Goal: Task Accomplishment & Management: Use online tool/utility

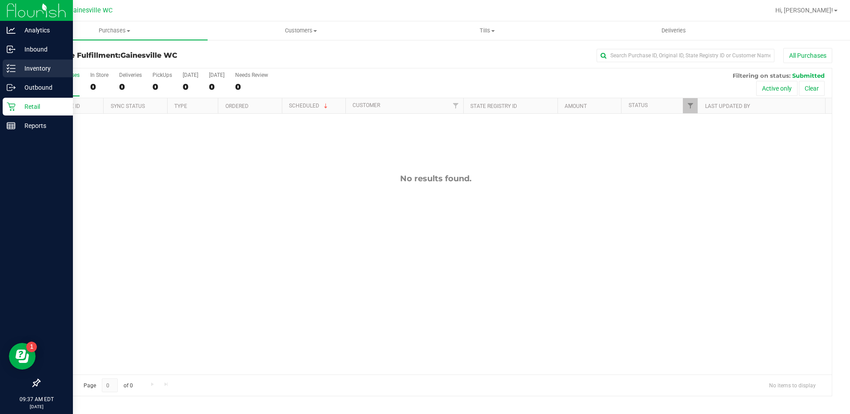
click at [38, 70] on p "Inventory" at bounding box center [42, 68] width 53 height 11
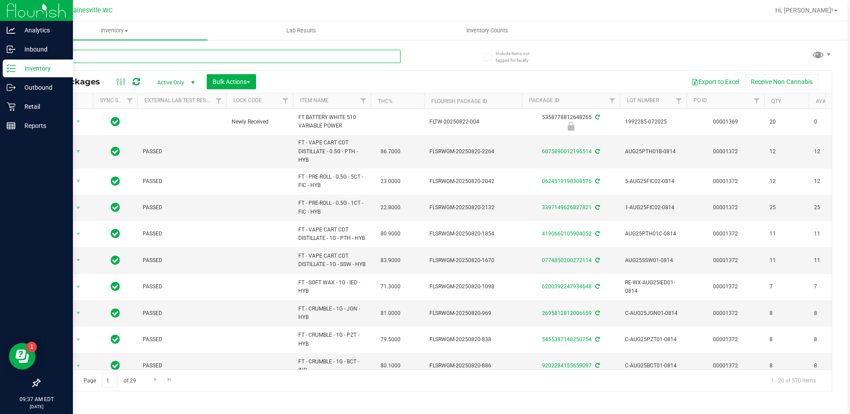
click at [62, 59] on input "text" at bounding box center [219, 56] width 361 height 13
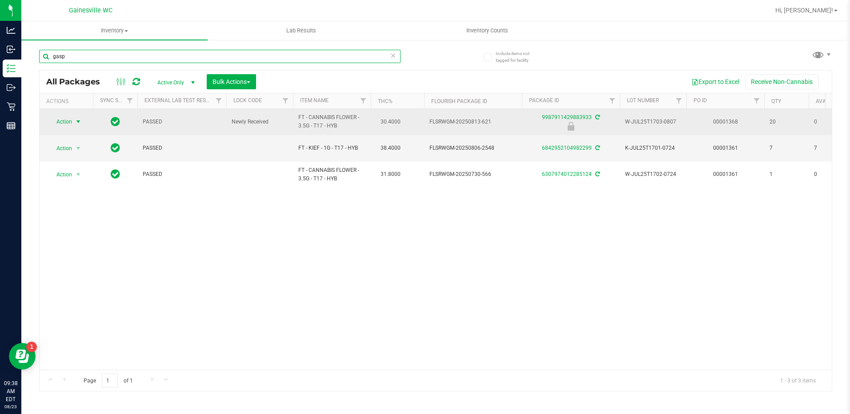
type input "gasp"
click at [77, 121] on span "select" at bounding box center [78, 121] width 7 height 7
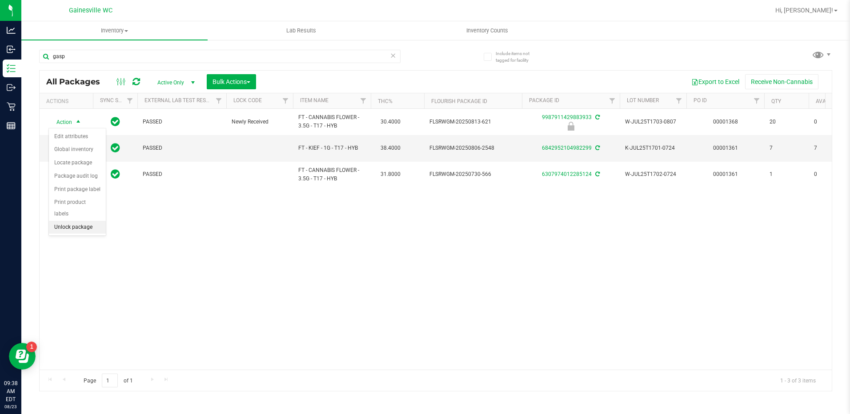
click at [73, 221] on li "Unlock package" at bounding box center [77, 227] width 57 height 13
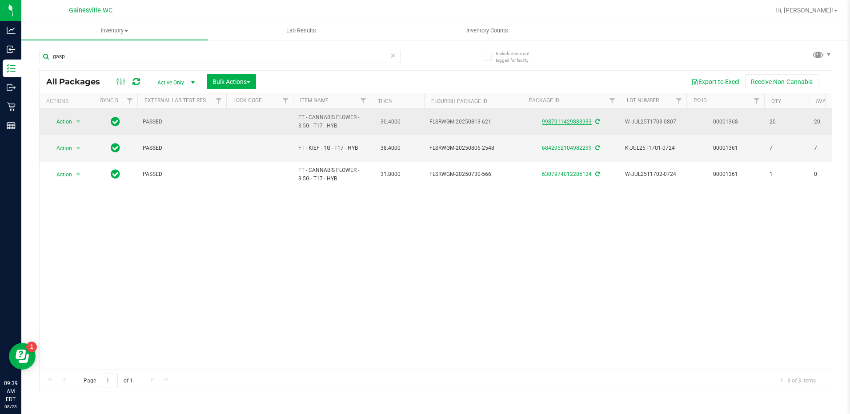
click at [579, 121] on link "9987911429883933" at bounding box center [567, 122] width 50 height 6
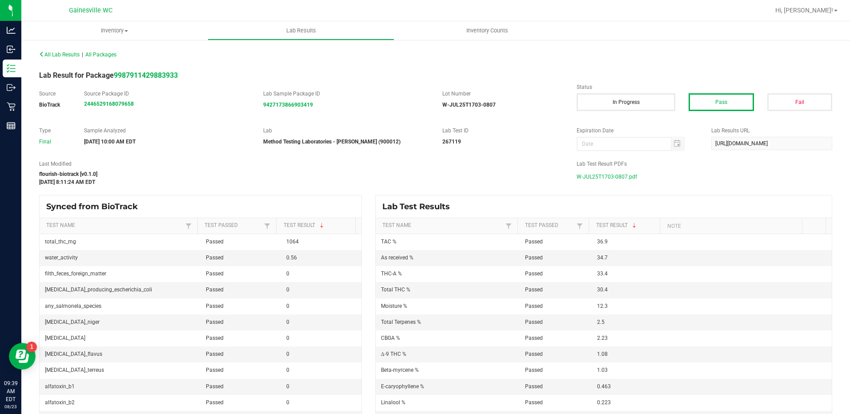
click at [608, 178] on span "W-JUL25T1703-0807.pdf" at bounding box center [606, 176] width 60 height 13
